Goal: Information Seeking & Learning: Learn about a topic

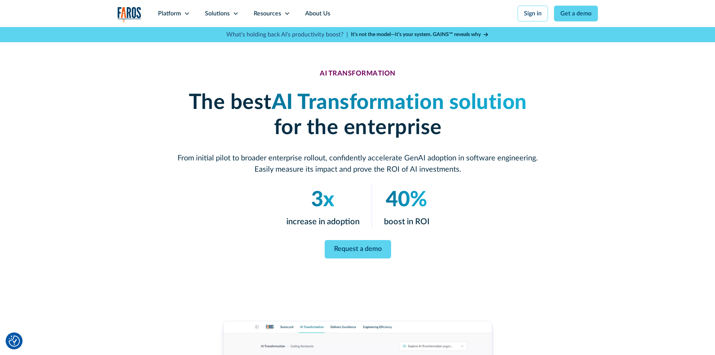
click at [417, 34] on strong "It’s not the model—it’s your system. GAINS™ reveals why" at bounding box center [416, 34] width 130 height 5
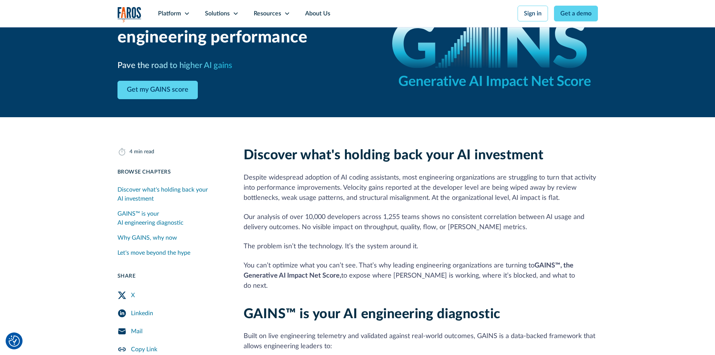
scroll to position [150, 0]
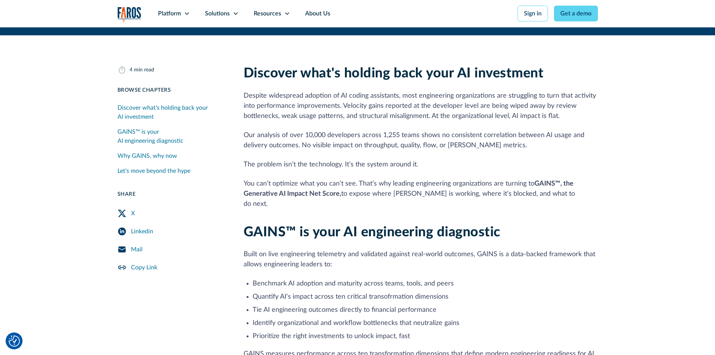
click at [133, 214] on div "X" at bounding box center [133, 213] width 4 height 9
click at [205, 168] on link "Let's move beyond the hype" at bounding box center [171, 170] width 108 height 15
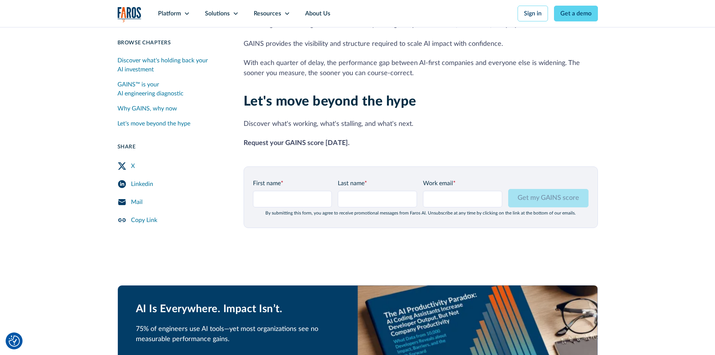
scroll to position [912, 0]
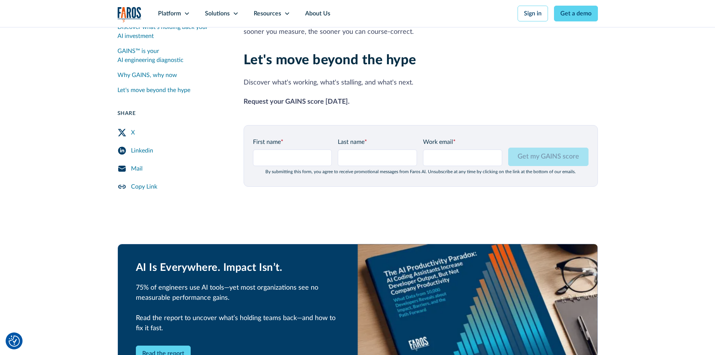
click at [202, 166] on link "Mail" at bounding box center [171, 169] width 108 height 18
